Goal: Information Seeking & Learning: Learn about a topic

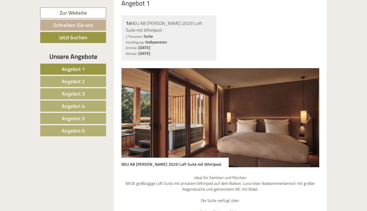
scroll to position [410, 0]
click at [307, 111] on button "Next" at bounding box center [307, 117] width 5 height 13
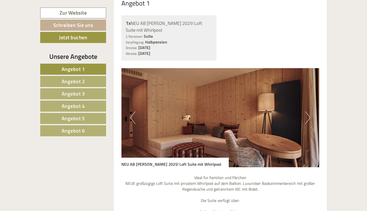
click at [307, 111] on button "Next" at bounding box center [307, 117] width 5 height 13
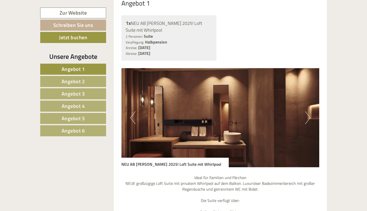
click at [307, 111] on button "Next" at bounding box center [307, 117] width 5 height 13
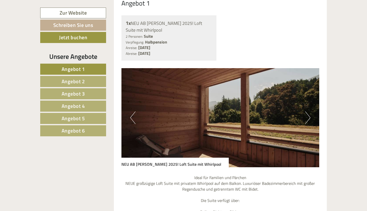
click at [307, 111] on button "Next" at bounding box center [307, 117] width 5 height 13
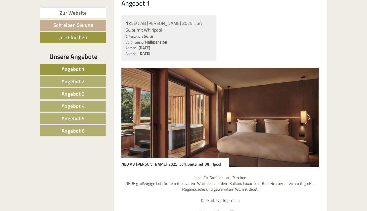
click at [307, 111] on button "Next" at bounding box center [307, 117] width 5 height 13
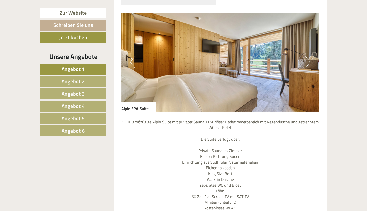
scroll to position [883, 0]
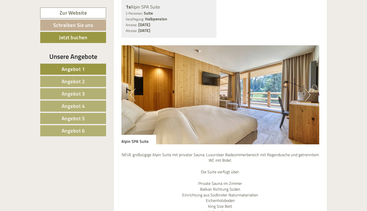
click at [307, 88] on button "Next" at bounding box center [307, 94] width 5 height 13
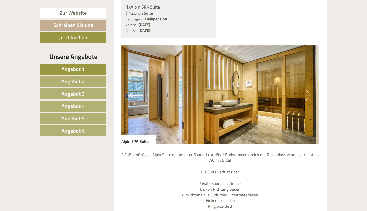
click at [307, 88] on button "Next" at bounding box center [307, 94] width 5 height 13
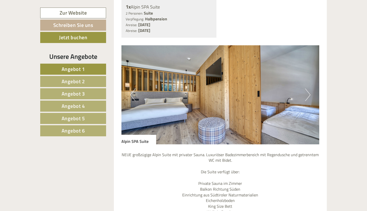
click at [307, 88] on button "Next" at bounding box center [307, 94] width 5 height 13
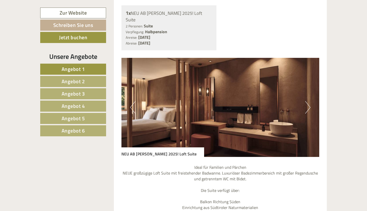
scroll to position [1310, 0]
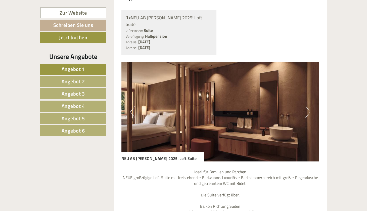
click at [308, 106] on button "Next" at bounding box center [307, 112] width 5 height 13
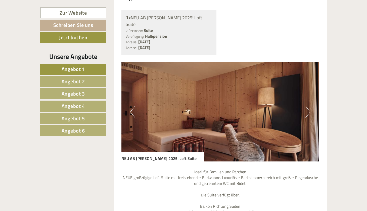
click at [308, 106] on button "Next" at bounding box center [307, 112] width 5 height 13
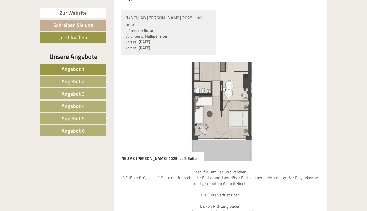
click at [308, 106] on button "Next" at bounding box center [307, 112] width 5 height 13
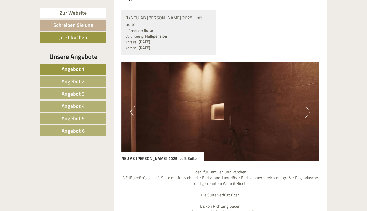
click at [308, 106] on button "Next" at bounding box center [307, 112] width 5 height 13
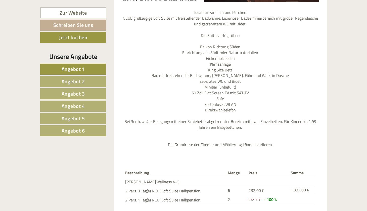
scroll to position [1469, 0]
click at [79, 78] on span "Angebot 2" at bounding box center [73, 81] width 23 height 8
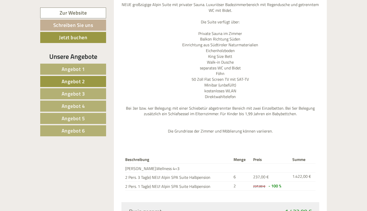
scroll to position [476, 0]
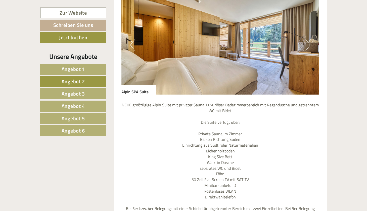
click at [86, 105] on link "Angebot 4" at bounding box center [73, 105] width 66 height 11
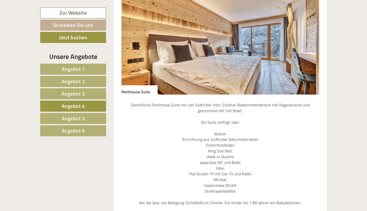
scroll to position [382, 0]
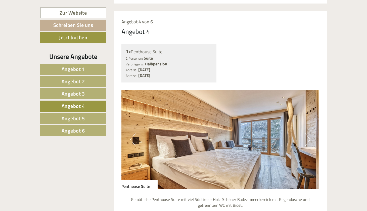
click at [91, 92] on link "Angebot 3" at bounding box center [73, 93] width 66 height 11
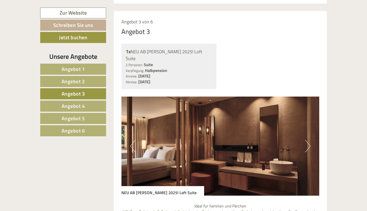
click at [68, 105] on span "Angebot 4" at bounding box center [73, 106] width 23 height 8
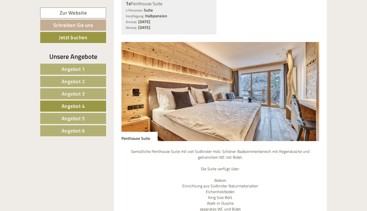
scroll to position [429, 0]
click at [307, 85] on button "Next" at bounding box center [307, 91] width 5 height 13
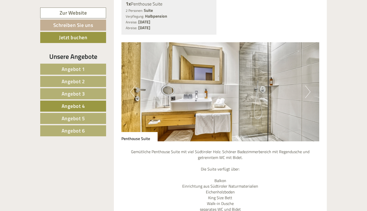
click at [307, 85] on button "Next" at bounding box center [307, 91] width 5 height 13
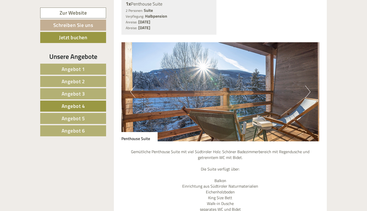
click at [307, 85] on button "Next" at bounding box center [307, 91] width 5 height 13
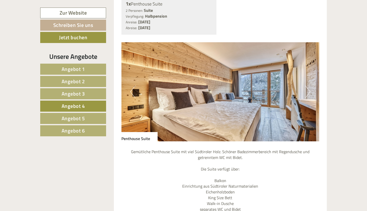
click at [78, 119] on span "Angebot 5" at bounding box center [73, 118] width 23 height 8
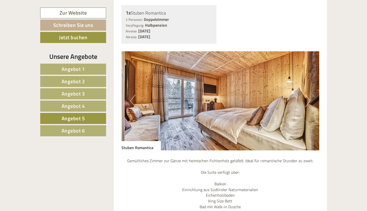
scroll to position [420, 0]
click at [308, 95] on button "Next" at bounding box center [307, 101] width 5 height 13
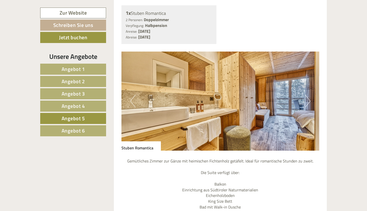
click at [308, 95] on button "Next" at bounding box center [307, 101] width 5 height 13
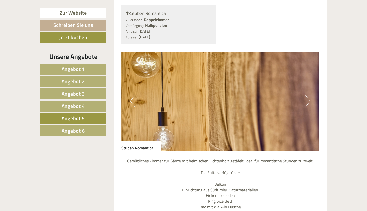
click at [69, 131] on span "Angebot 6" at bounding box center [73, 131] width 23 height 8
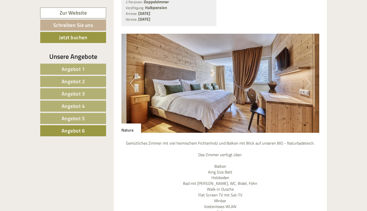
scroll to position [445, 0]
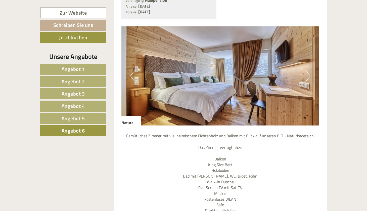
click at [306, 70] on button "Next" at bounding box center [307, 76] width 5 height 13
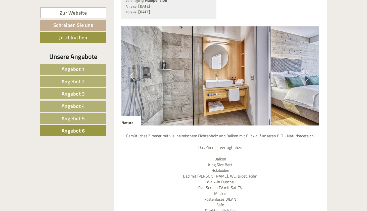
click at [306, 70] on button "Next" at bounding box center [307, 76] width 5 height 13
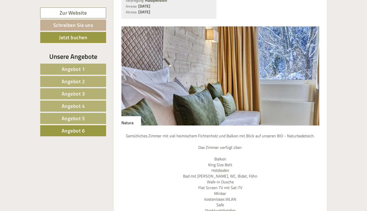
click at [306, 70] on button "Next" at bounding box center [307, 76] width 5 height 13
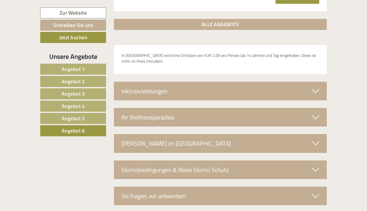
scroll to position [791, 0]
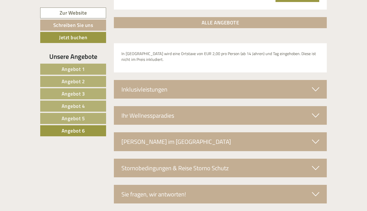
click at [316, 85] on icon at bounding box center [315, 89] width 7 height 9
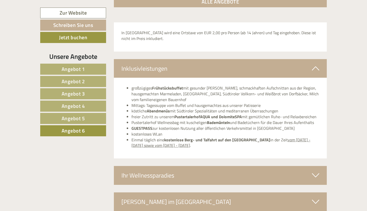
scroll to position [854, 0]
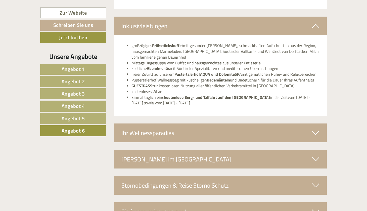
click at [314, 128] on icon at bounding box center [315, 132] width 7 height 9
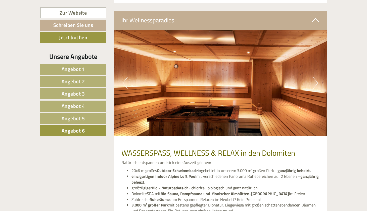
scroll to position [965, 0]
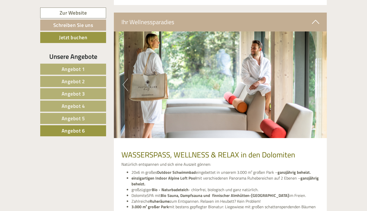
click at [316, 78] on button "Next" at bounding box center [315, 84] width 5 height 13
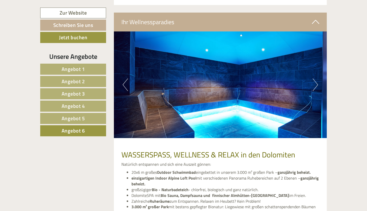
click at [316, 78] on button "Next" at bounding box center [315, 84] width 5 height 13
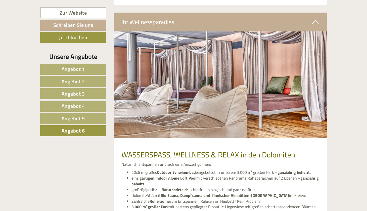
click at [316, 78] on button "Next" at bounding box center [315, 84] width 5 height 13
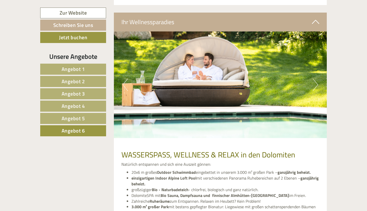
click at [316, 78] on button "Next" at bounding box center [315, 84] width 5 height 13
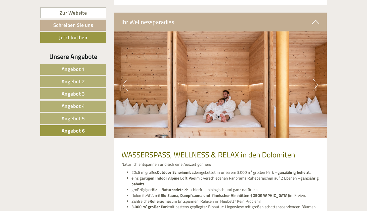
click at [316, 78] on button "Next" at bounding box center [315, 84] width 5 height 13
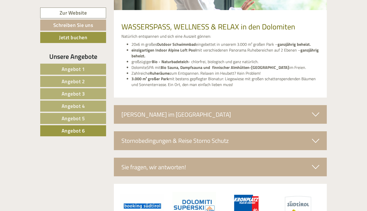
scroll to position [1093, 0]
click at [317, 110] on icon at bounding box center [315, 114] width 7 height 9
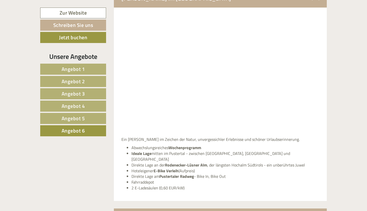
scroll to position [1266, 0]
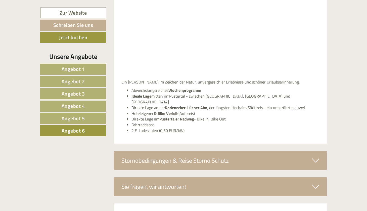
click at [295, 151] on div "Stornobedingungen & Reise Storno Schutz" at bounding box center [220, 160] width 213 height 19
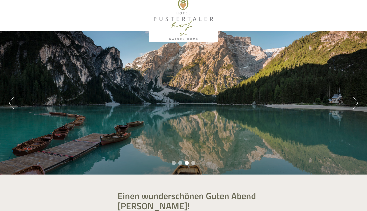
scroll to position [10, 0]
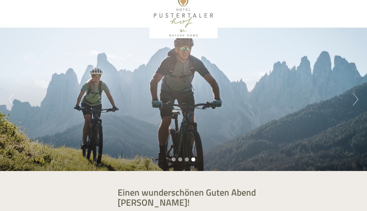
click at [355, 99] on button "Next" at bounding box center [355, 99] width 5 height 13
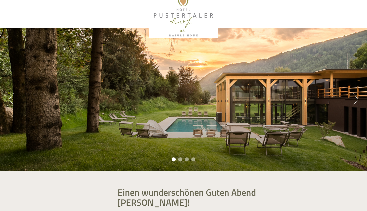
click at [355, 99] on button "Next" at bounding box center [355, 99] width 5 height 13
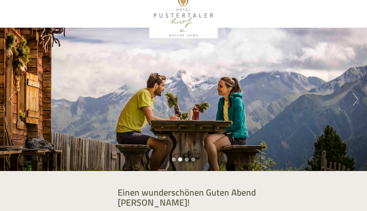
click at [355, 99] on button "Next" at bounding box center [355, 99] width 5 height 13
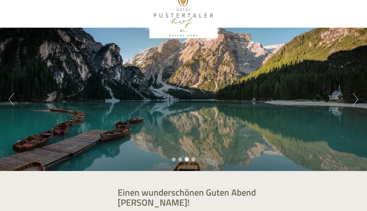
click at [355, 99] on button "Next" at bounding box center [355, 99] width 5 height 13
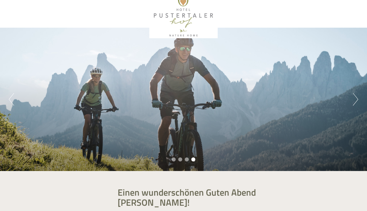
click at [355, 99] on button "Next" at bounding box center [355, 99] width 5 height 13
